Goal: Task Accomplishment & Management: Complete application form

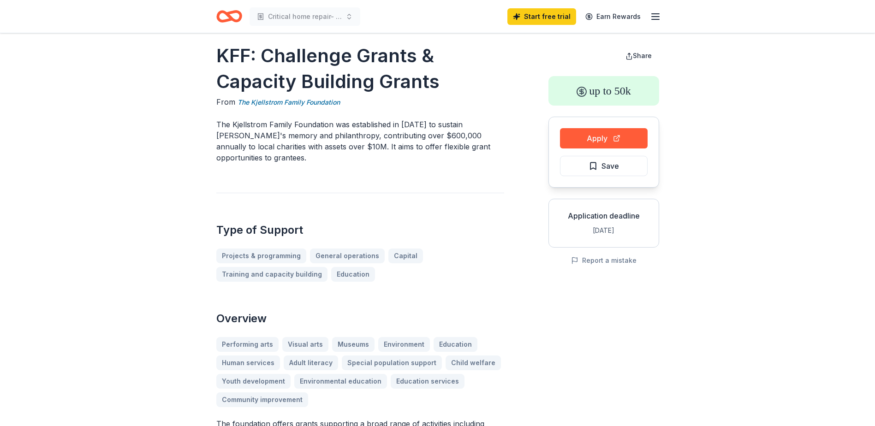
scroll to position [12, 0]
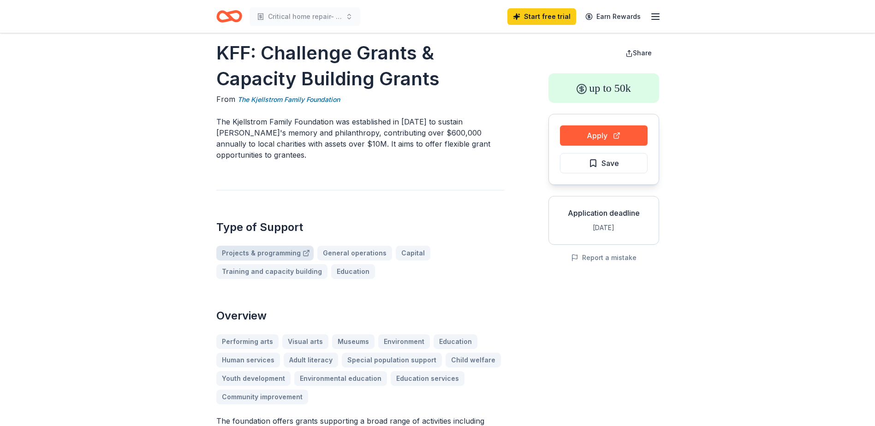
click at [277, 246] on link "Projects & programming" at bounding box center [264, 253] width 97 height 15
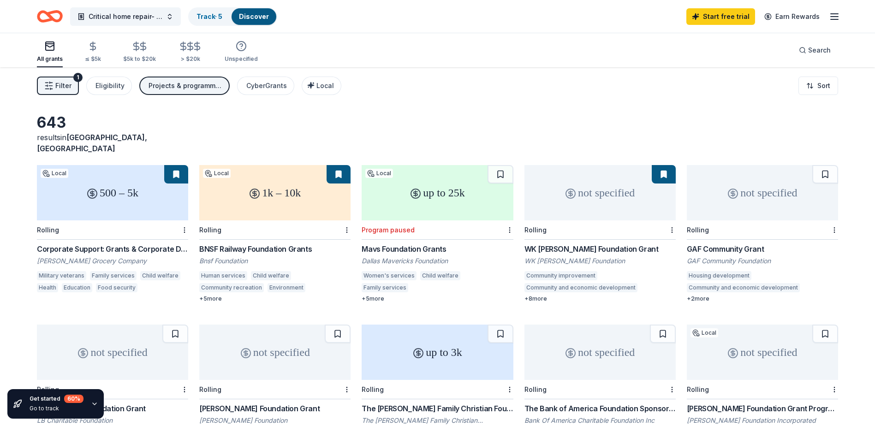
click at [720, 244] on div "GAF Community Grant" at bounding box center [762, 249] width 151 height 11
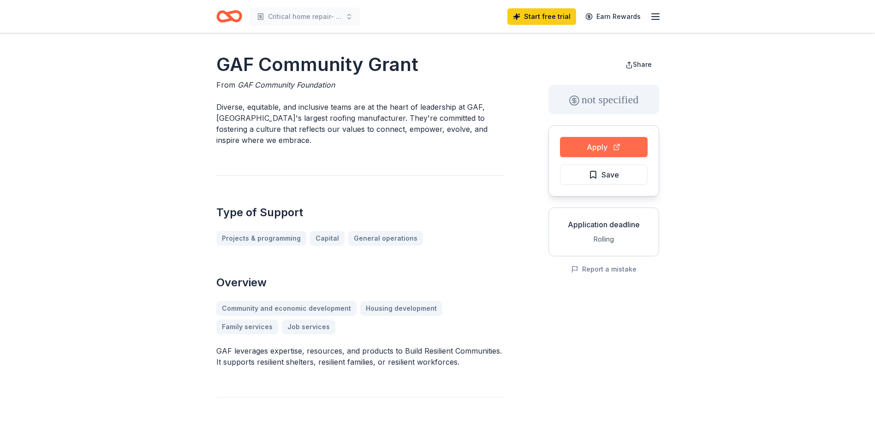
click at [582, 151] on button "Apply" at bounding box center [604, 147] width 88 height 20
